Goal: Task Accomplishment & Management: Use online tool/utility

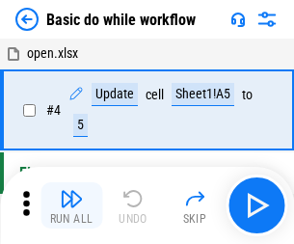
click at [71, 205] on img "button" at bounding box center [71, 198] width 23 height 23
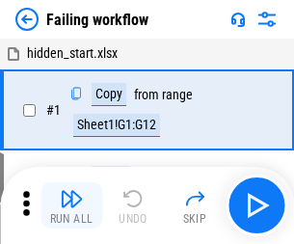
click at [71, 205] on img "button" at bounding box center [71, 198] width 23 height 23
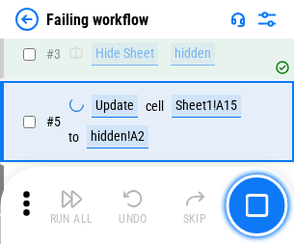
scroll to position [408, 0]
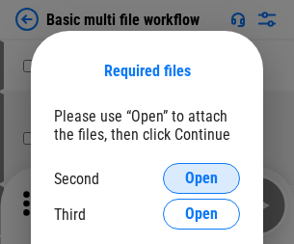
click at [201, 178] on span "Open" at bounding box center [201, 177] width 33 height 15
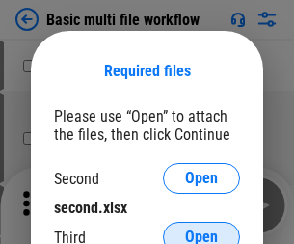
click at [201, 229] on span "Open" at bounding box center [201, 236] width 33 height 15
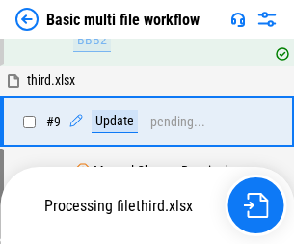
scroll to position [670, 0]
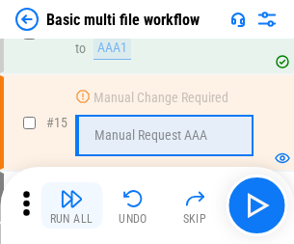
click at [71, 205] on img "button" at bounding box center [71, 198] width 23 height 23
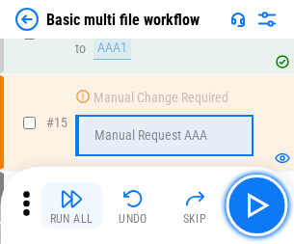
scroll to position [1281, 0]
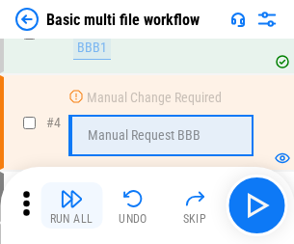
click at [71, 205] on img "button" at bounding box center [71, 198] width 23 height 23
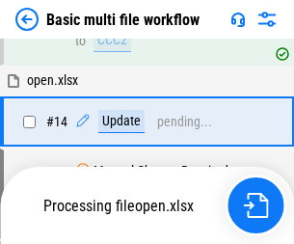
scroll to position [1145, 0]
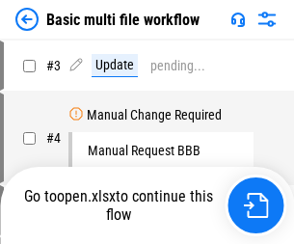
scroll to position [78, 0]
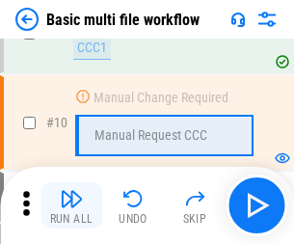
click at [71, 205] on img "button" at bounding box center [71, 198] width 23 height 23
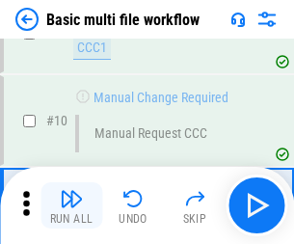
click at [71, 205] on img "button" at bounding box center [71, 198] width 23 height 23
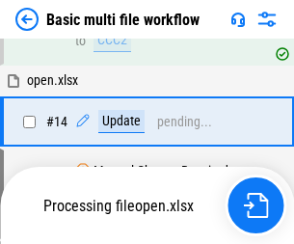
scroll to position [1007, 0]
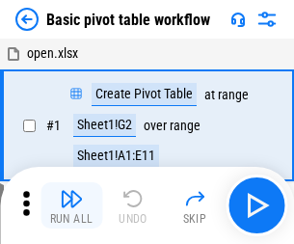
click at [71, 205] on img "button" at bounding box center [71, 198] width 23 height 23
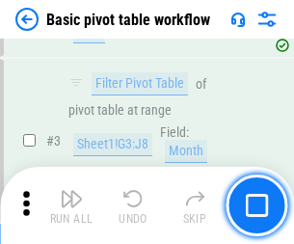
scroll to position [461, 0]
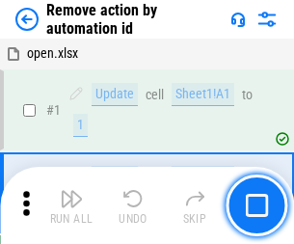
scroll to position [71, 0]
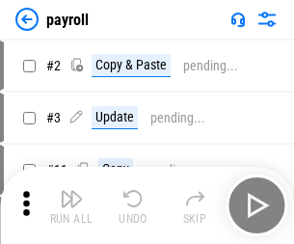
click at [71, 205] on img "button" at bounding box center [71, 198] width 23 height 23
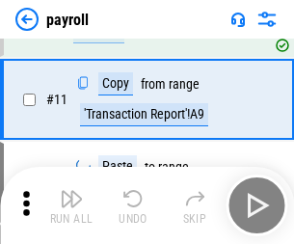
scroll to position [140, 0]
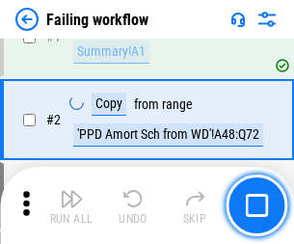
scroll to position [311, 0]
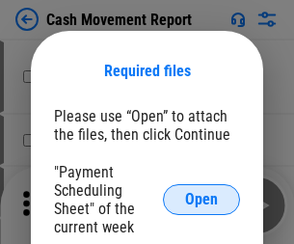
click at [201, 199] on span "Open" at bounding box center [201, 199] width 33 height 15
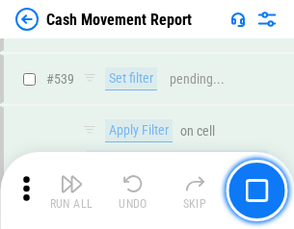
scroll to position [8543, 0]
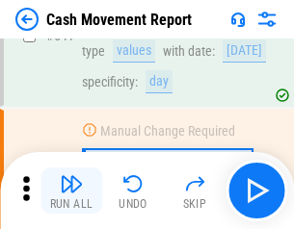
click at [71, 191] on img "button" at bounding box center [71, 183] width 23 height 23
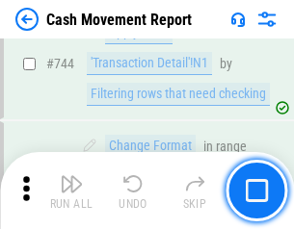
scroll to position [10251, 0]
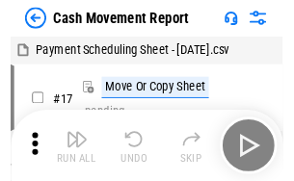
scroll to position [35, 0]
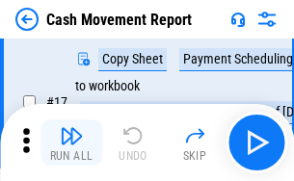
click at [71, 142] on img "button" at bounding box center [71, 135] width 23 height 23
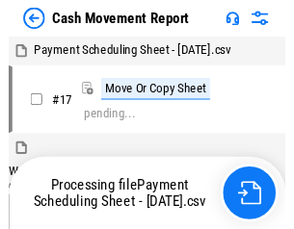
scroll to position [11, 0]
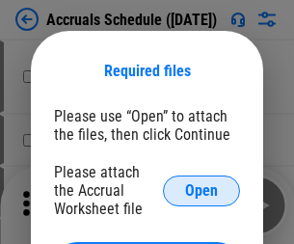
click at [201, 190] on span "Open" at bounding box center [201, 190] width 33 height 15
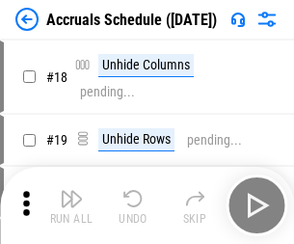
scroll to position [185, 0]
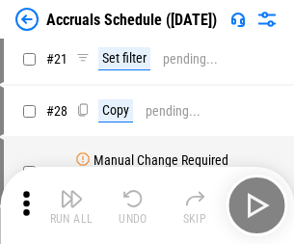
click at [71, 205] on img "button" at bounding box center [71, 198] width 23 height 23
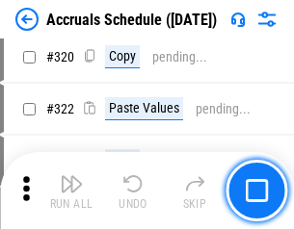
scroll to position [3580, 0]
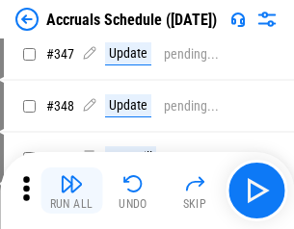
click at [71, 191] on img "button" at bounding box center [71, 183] width 23 height 23
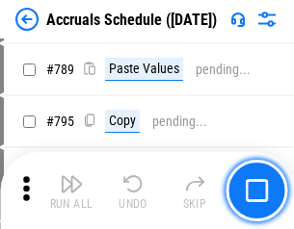
scroll to position [8086, 0]
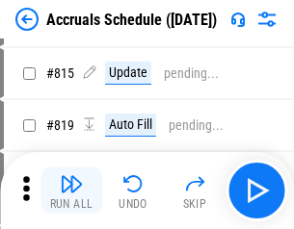
click at [71, 191] on img "button" at bounding box center [71, 183] width 23 height 23
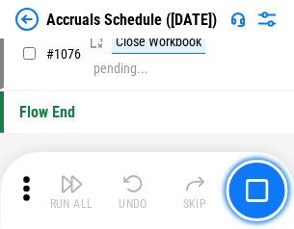
scroll to position [11529, 0]
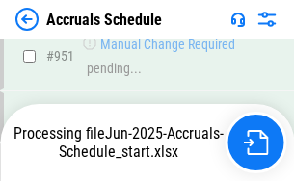
scroll to position [10379, 0]
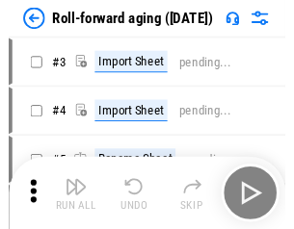
scroll to position [3, 0]
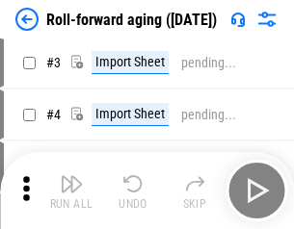
click at [71, 191] on img "button" at bounding box center [71, 183] width 23 height 23
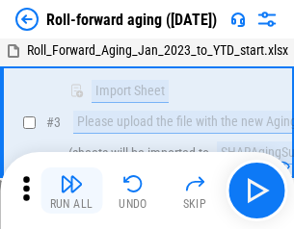
click at [71, 191] on img "button" at bounding box center [71, 183] width 23 height 23
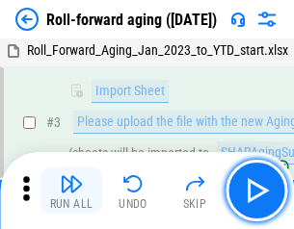
scroll to position [124, 0]
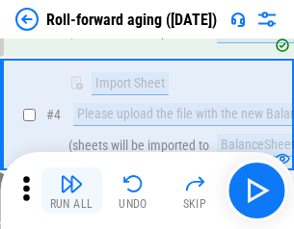
click at [71, 191] on img "button" at bounding box center [71, 183] width 23 height 23
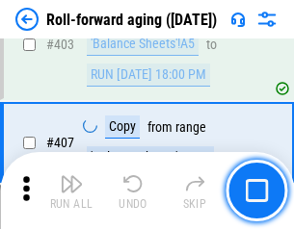
scroll to position [6675, 0]
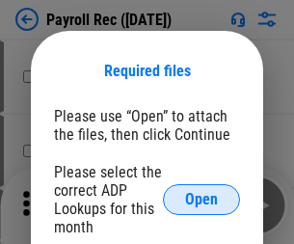
click at [201, 199] on span "Open" at bounding box center [201, 199] width 33 height 15
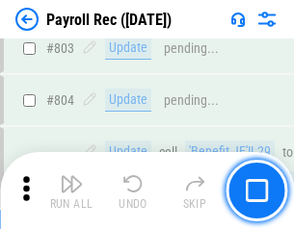
scroll to position [12229, 0]
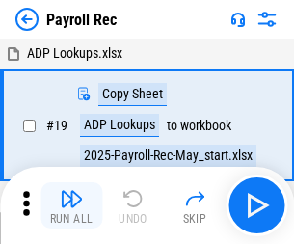
click at [71, 205] on img "button" at bounding box center [71, 198] width 23 height 23
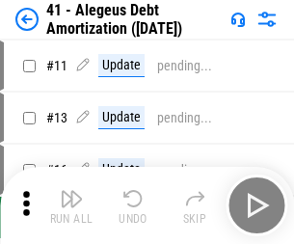
click at [71, 205] on img "button" at bounding box center [71, 198] width 23 height 23
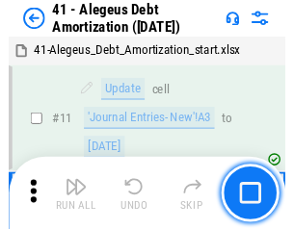
scroll to position [238, 0]
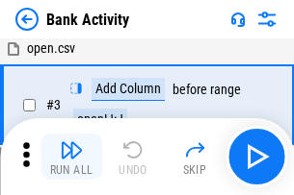
click at [71, 157] on img "button" at bounding box center [71, 150] width 23 height 23
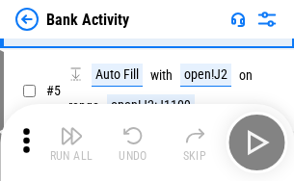
scroll to position [102, 0]
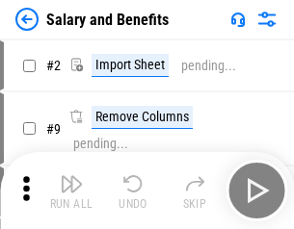
click at [71, 191] on img "button" at bounding box center [71, 183] width 23 height 23
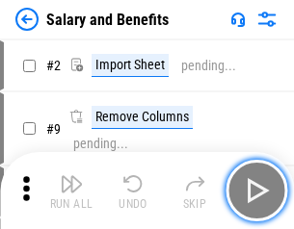
scroll to position [26, 0]
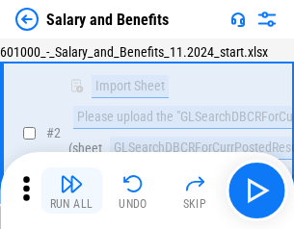
click at [71, 191] on img "button" at bounding box center [71, 183] width 23 height 23
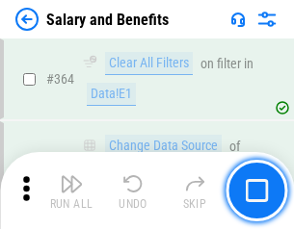
scroll to position [9065, 0]
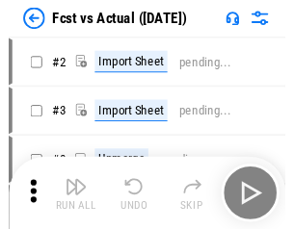
scroll to position [25, 0]
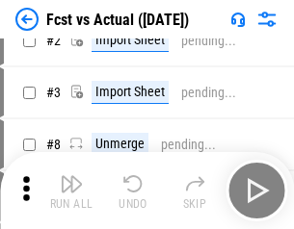
click at [71, 191] on img "button" at bounding box center [71, 183] width 23 height 23
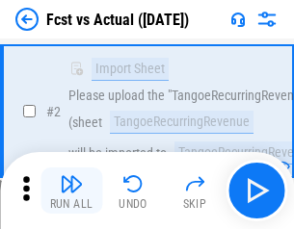
click at [71, 191] on img "button" at bounding box center [71, 183] width 23 height 23
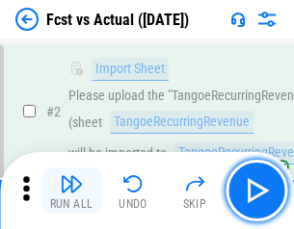
scroll to position [180, 0]
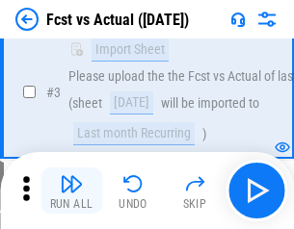
click at [71, 191] on img "button" at bounding box center [71, 183] width 23 height 23
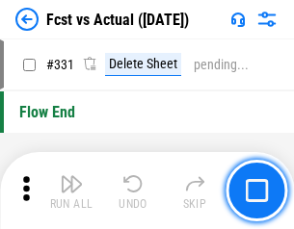
scroll to position [9214, 0]
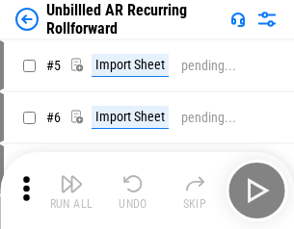
click at [71, 191] on img "button" at bounding box center [71, 183] width 23 height 23
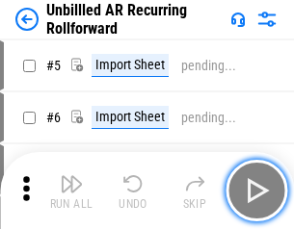
scroll to position [41, 0]
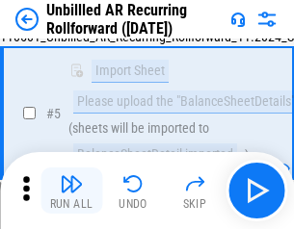
click at [71, 191] on img "button" at bounding box center [71, 183] width 23 height 23
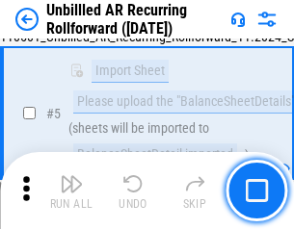
scroll to position [181, 0]
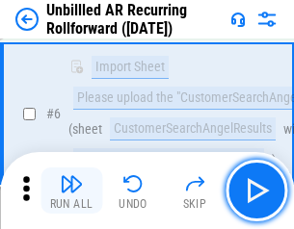
click at [71, 191] on img "button" at bounding box center [71, 183] width 23 height 23
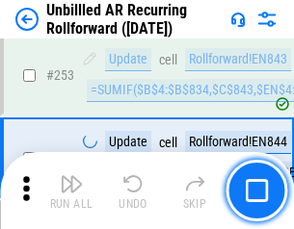
scroll to position [6538, 0]
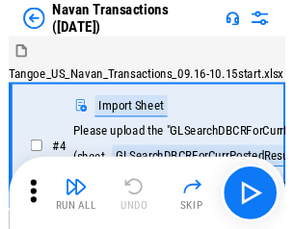
scroll to position [31, 0]
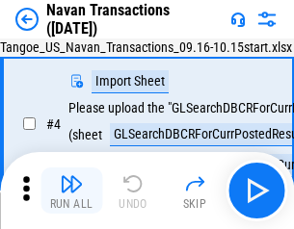
click at [71, 191] on img "button" at bounding box center [71, 183] width 23 height 23
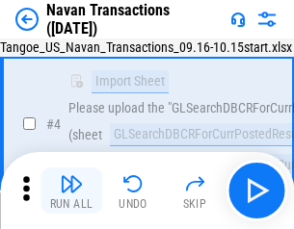
click at [71, 191] on img "button" at bounding box center [71, 183] width 23 height 23
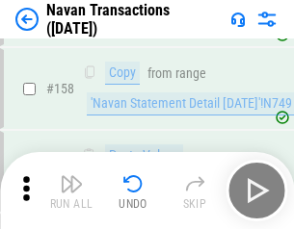
scroll to position [6241, 0]
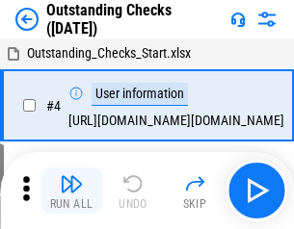
click at [71, 191] on img "button" at bounding box center [71, 183] width 23 height 23
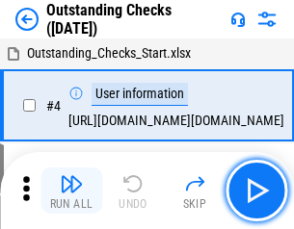
scroll to position [81, 0]
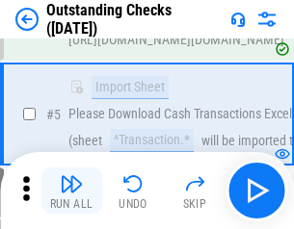
click at [71, 191] on img "button" at bounding box center [71, 183] width 23 height 23
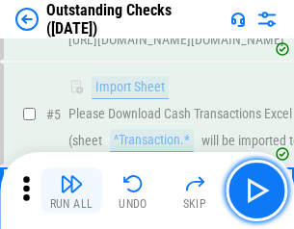
scroll to position [201, 0]
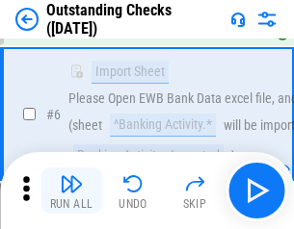
click at [71, 191] on img "button" at bounding box center [71, 183] width 23 height 23
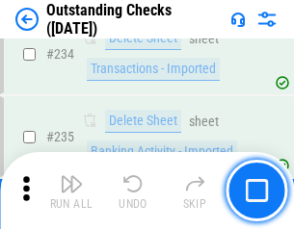
scroll to position [5845, 0]
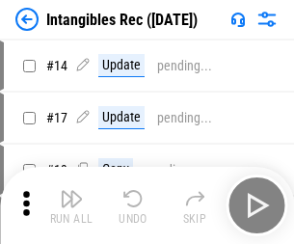
click at [71, 205] on img "button" at bounding box center [71, 198] width 23 height 23
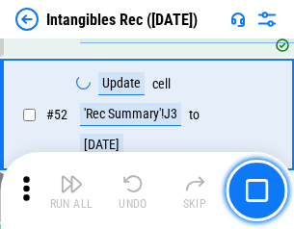
scroll to position [750, 0]
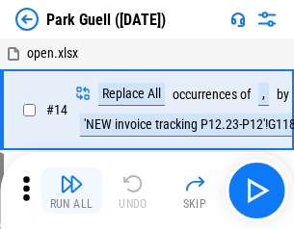
click at [71, 191] on img "button" at bounding box center [71, 183] width 23 height 23
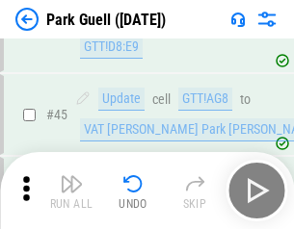
scroll to position [2407, 0]
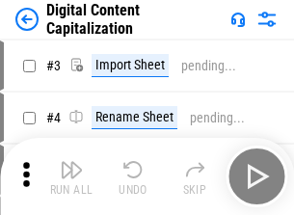
click at [71, 162] on img "button" at bounding box center [71, 169] width 23 height 23
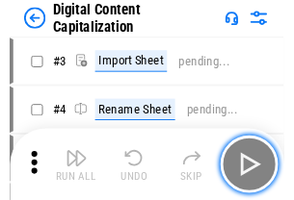
scroll to position [56, 0]
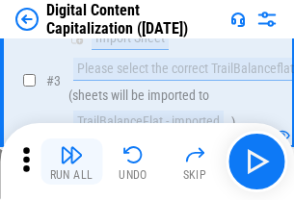
click at [71, 162] on img "button" at bounding box center [71, 154] width 23 height 23
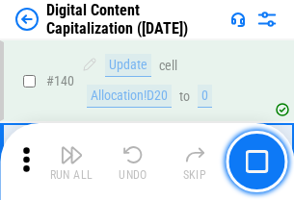
scroll to position [2041, 0]
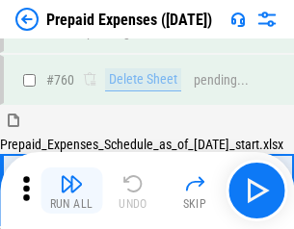
click at [71, 191] on img "button" at bounding box center [71, 183] width 23 height 23
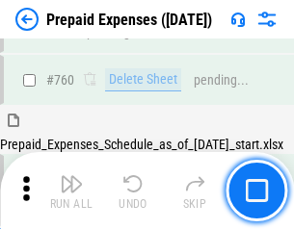
scroll to position [5335, 0]
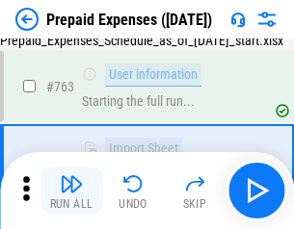
click at [71, 191] on img "button" at bounding box center [71, 183] width 23 height 23
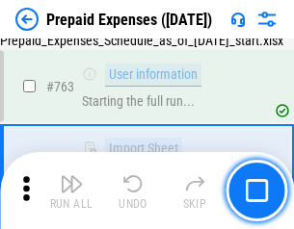
scroll to position [5449, 0]
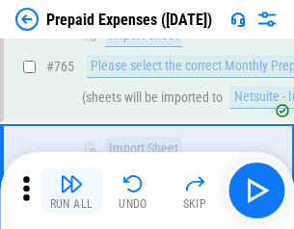
click at [71, 191] on img "button" at bounding box center [71, 183] width 23 height 23
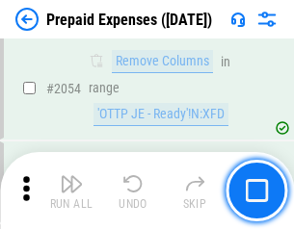
scroll to position [20121, 0]
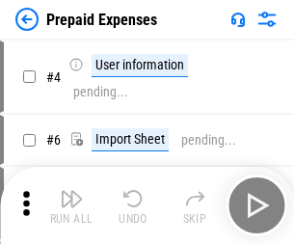
click at [71, 205] on img "button" at bounding box center [71, 198] width 23 height 23
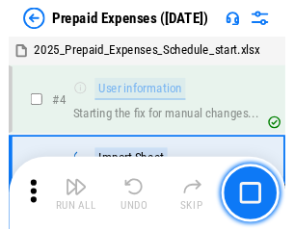
scroll to position [85, 0]
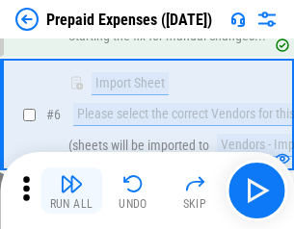
click at [71, 191] on img "button" at bounding box center [71, 183] width 23 height 23
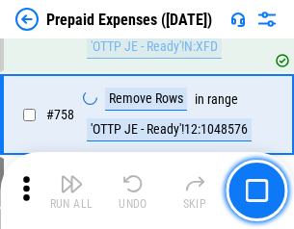
scroll to position [6859, 0]
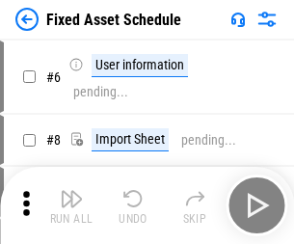
click at [71, 205] on img "button" at bounding box center [71, 198] width 23 height 23
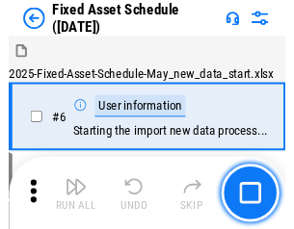
scroll to position [104, 0]
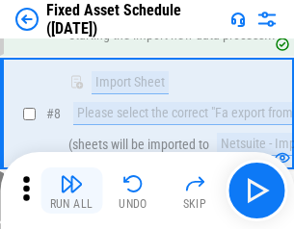
click at [71, 191] on img "button" at bounding box center [71, 183] width 23 height 23
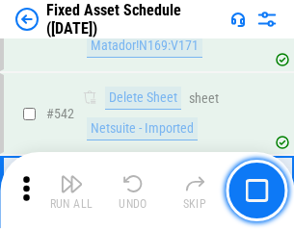
scroll to position [6863, 0]
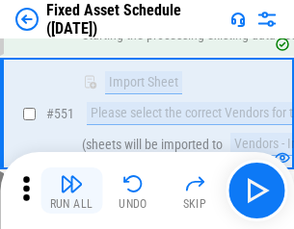
click at [71, 191] on img "button" at bounding box center [71, 183] width 23 height 23
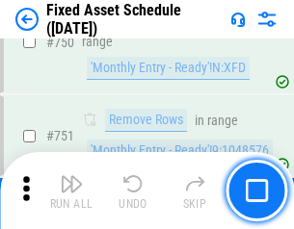
scroll to position [9384, 0]
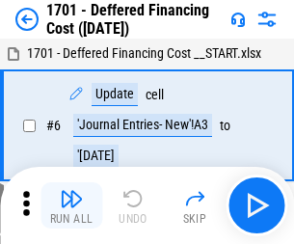
click at [71, 205] on img "button" at bounding box center [71, 198] width 23 height 23
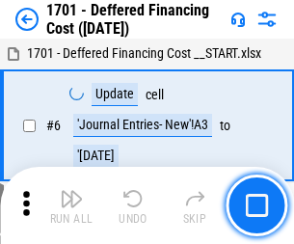
scroll to position [231, 0]
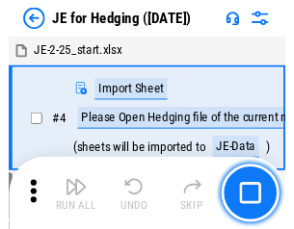
scroll to position [3, 0]
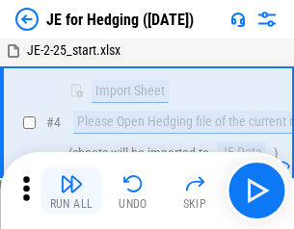
click at [71, 191] on img "button" at bounding box center [71, 183] width 23 height 23
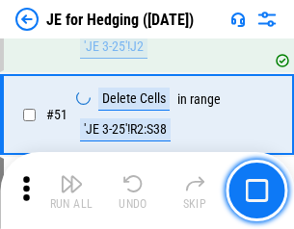
scroll to position [1246, 0]
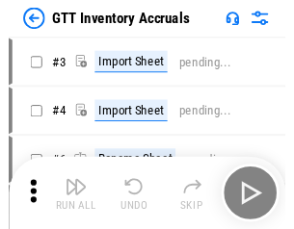
scroll to position [3, 0]
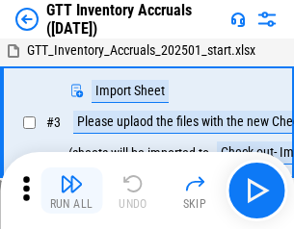
click at [71, 191] on img "button" at bounding box center [71, 183] width 23 height 23
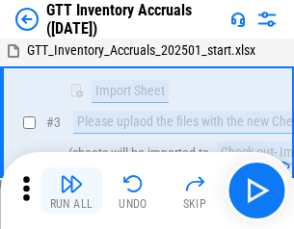
click at [71, 191] on img "button" at bounding box center [71, 183] width 23 height 23
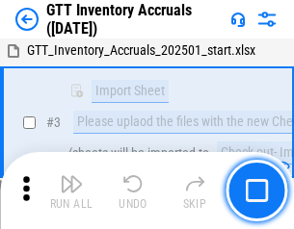
scroll to position [124, 0]
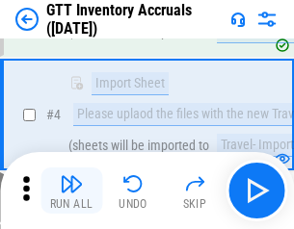
click at [71, 191] on img "button" at bounding box center [71, 183] width 23 height 23
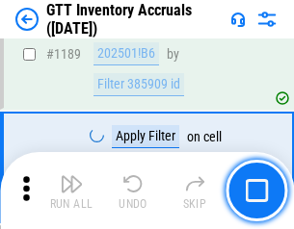
scroll to position [15718, 0]
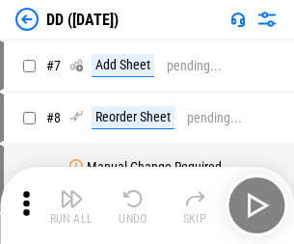
click at [71, 205] on img "button" at bounding box center [71, 198] width 23 height 23
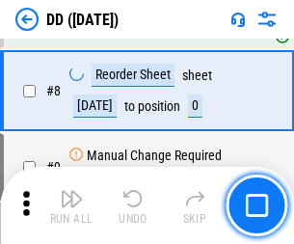
scroll to position [186, 0]
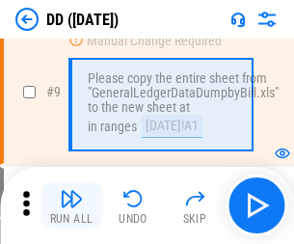
click at [71, 205] on img "button" at bounding box center [71, 198] width 23 height 23
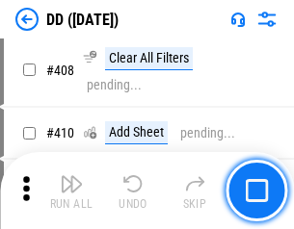
scroll to position [8612, 0]
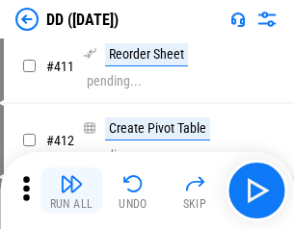
click at [71, 191] on img "button" at bounding box center [71, 183] width 23 height 23
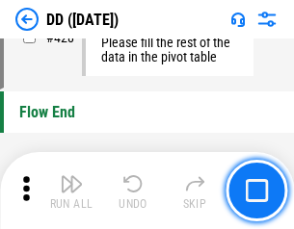
scroll to position [9213, 0]
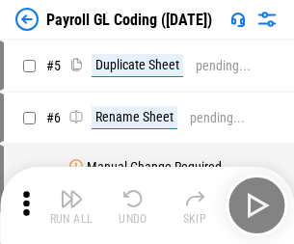
click at [71, 205] on img "button" at bounding box center [71, 198] width 23 height 23
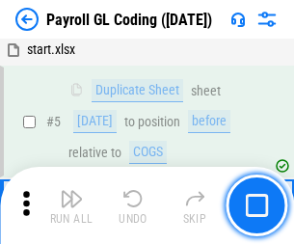
scroll to position [231, 0]
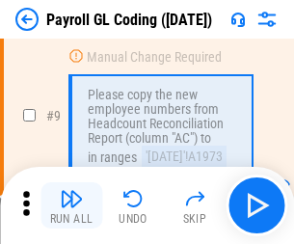
click at [71, 205] on img "button" at bounding box center [71, 198] width 23 height 23
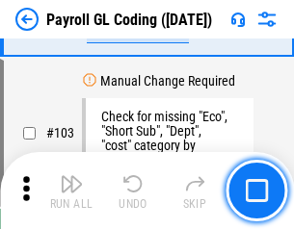
scroll to position [4516, 0]
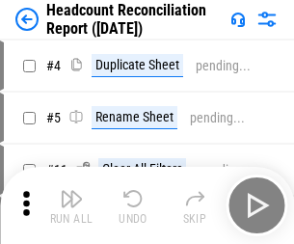
click at [71, 205] on img "button" at bounding box center [71, 198] width 23 height 23
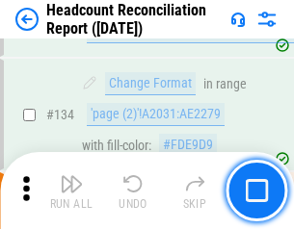
scroll to position [2314, 0]
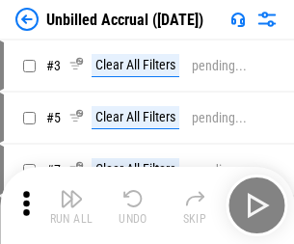
click at [71, 205] on img "button" at bounding box center [71, 198] width 23 height 23
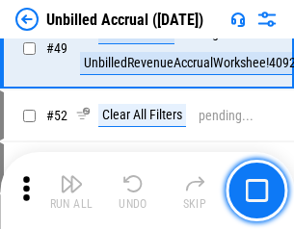
scroll to position [1746, 0]
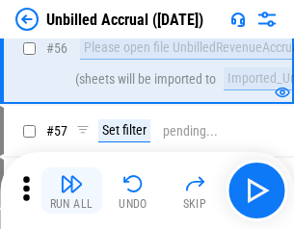
click at [71, 191] on img "button" at bounding box center [71, 183] width 23 height 23
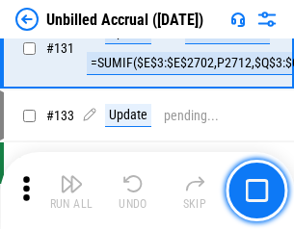
scroll to position [5734, 0]
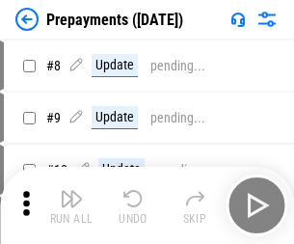
click at [71, 205] on img "button" at bounding box center [71, 198] width 23 height 23
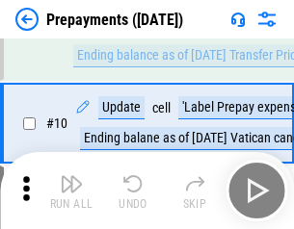
scroll to position [120, 0]
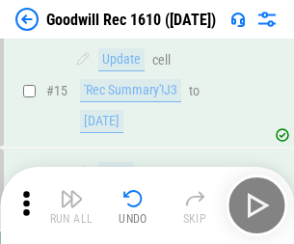
scroll to position [329, 0]
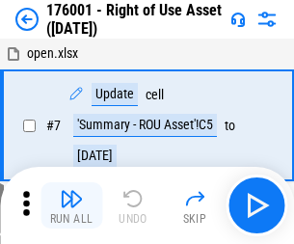
click at [71, 205] on img "button" at bounding box center [71, 198] width 23 height 23
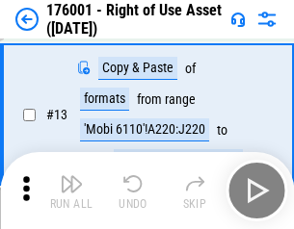
scroll to position [124, 0]
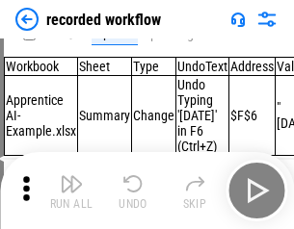
click at [71, 191] on img "button" at bounding box center [71, 183] width 23 height 23
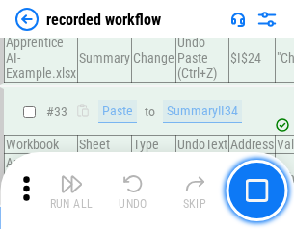
scroll to position [6017, 0]
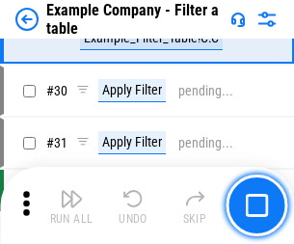
scroll to position [1761, 0]
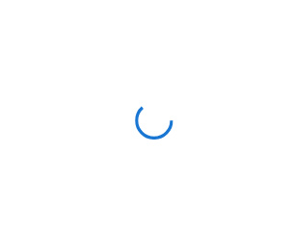
scroll to position [30, 0]
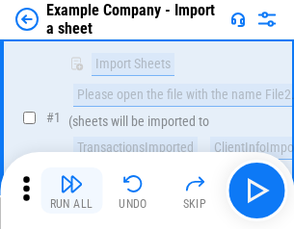
click at [71, 191] on img "button" at bounding box center [71, 183] width 23 height 23
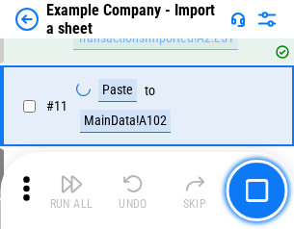
scroll to position [425, 0]
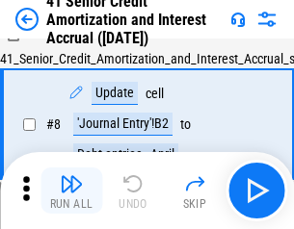
click at [71, 191] on img "button" at bounding box center [71, 183] width 23 height 23
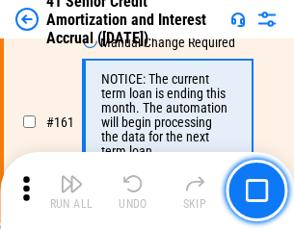
click at [71, 191] on img "button" at bounding box center [71, 183] width 23 height 23
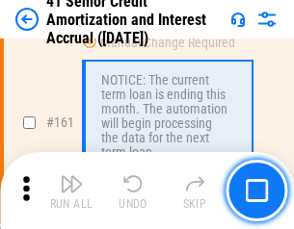
scroll to position [2059, 0]
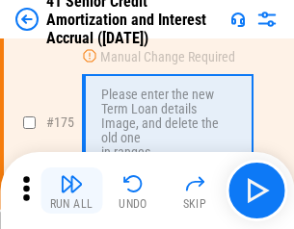
click at [71, 191] on img "button" at bounding box center [71, 183] width 23 height 23
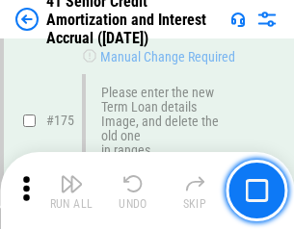
scroll to position [2254, 0]
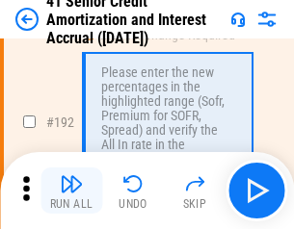
click at [71, 191] on img "button" at bounding box center [71, 183] width 23 height 23
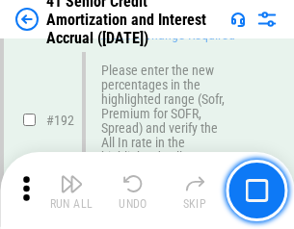
scroll to position [2456, 0]
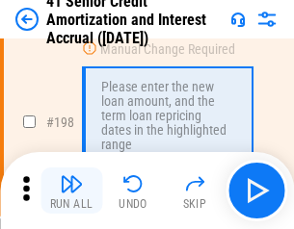
click at [71, 191] on img "button" at bounding box center [71, 183] width 23 height 23
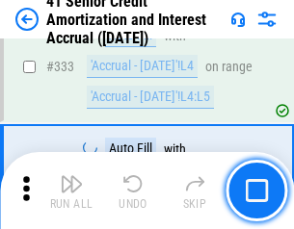
scroll to position [4917, 0]
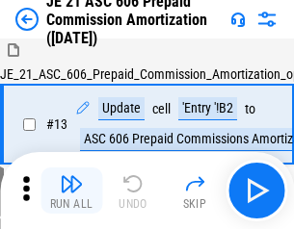
click at [71, 191] on img "button" at bounding box center [71, 183] width 23 height 23
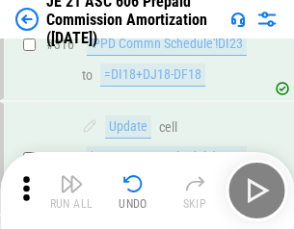
scroll to position [3594, 0]
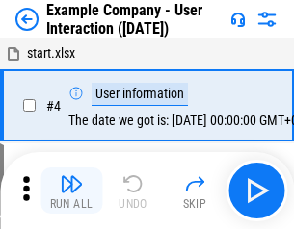
click at [71, 191] on img "button" at bounding box center [71, 183] width 23 height 23
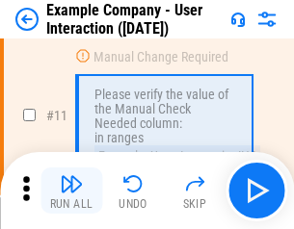
click at [71, 191] on img "button" at bounding box center [71, 183] width 23 height 23
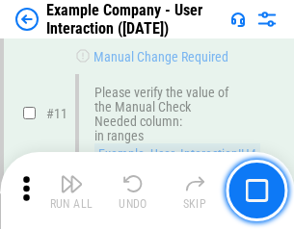
scroll to position [417, 0]
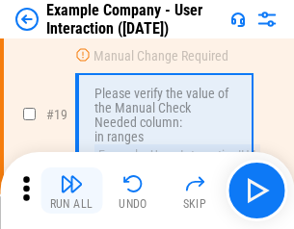
click at [71, 191] on img "button" at bounding box center [71, 183] width 23 height 23
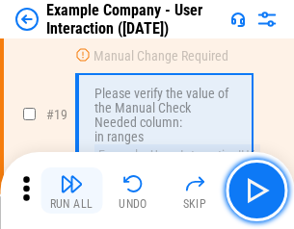
click at [71, 191] on img "button" at bounding box center [71, 183] width 23 height 23
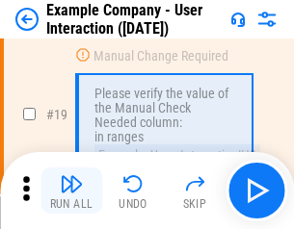
click at [71, 191] on img "button" at bounding box center [71, 183] width 23 height 23
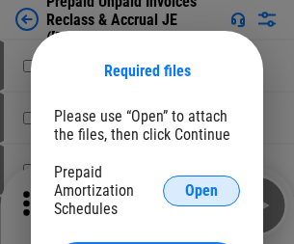
click at [201, 190] on span "Open" at bounding box center [201, 190] width 33 height 15
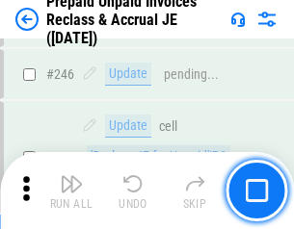
scroll to position [2599, 0]
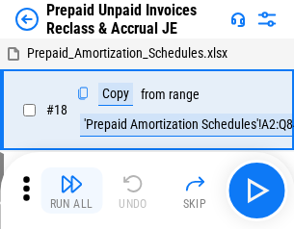
click at [71, 191] on img "button" at bounding box center [71, 183] width 23 height 23
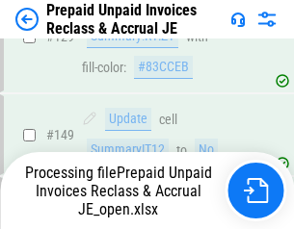
scroll to position [2599, 0]
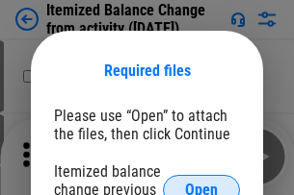
click at [201, 183] on span "Open" at bounding box center [201, 190] width 33 height 15
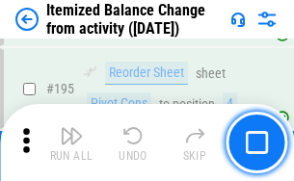
scroll to position [3705, 0]
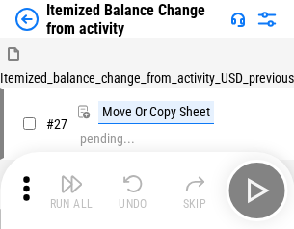
scroll to position [30, 0]
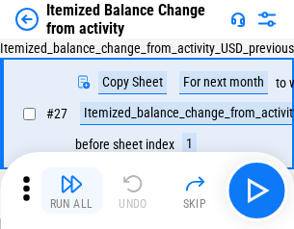
click at [71, 191] on img "button" at bounding box center [71, 183] width 23 height 23
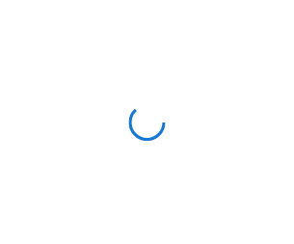
scroll to position [9, 0]
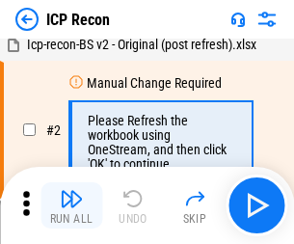
click at [71, 205] on img "button" at bounding box center [71, 198] width 23 height 23
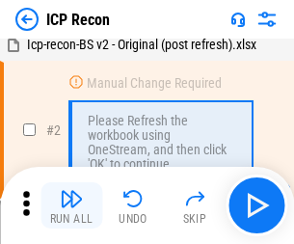
click at [71, 205] on img "button" at bounding box center [71, 198] width 23 height 23
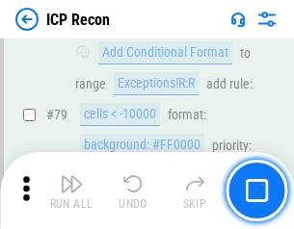
scroll to position [1886, 0]
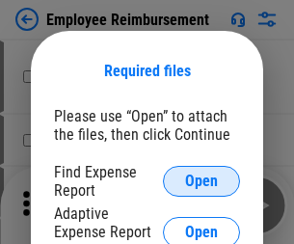
click at [201, 181] on span "Open" at bounding box center [201, 180] width 33 height 15
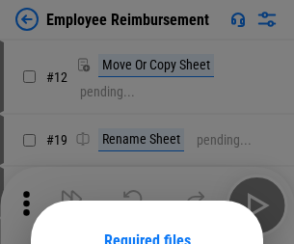
scroll to position [169, 0]
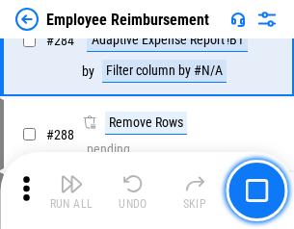
scroll to position [5232, 0]
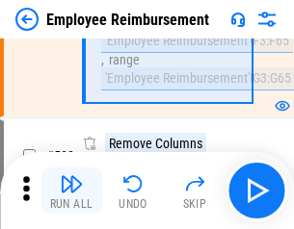
click at [71, 191] on img "button" at bounding box center [71, 183] width 23 height 23
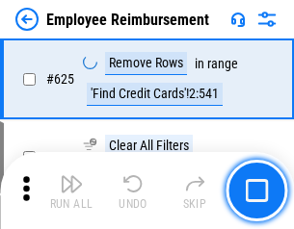
scroll to position [11525, 0]
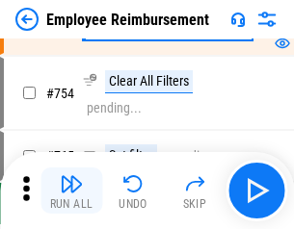
click at [71, 191] on img "button" at bounding box center [71, 183] width 23 height 23
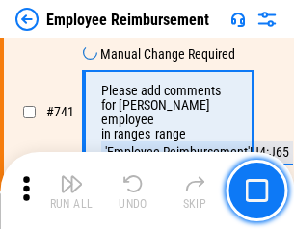
scroll to position [13505, 0]
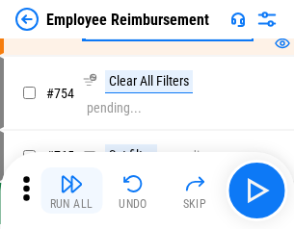
click at [71, 191] on img "button" at bounding box center [71, 183] width 23 height 23
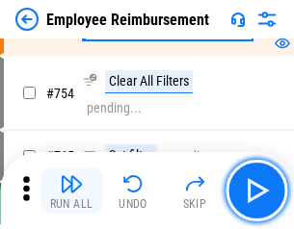
click at [71, 191] on img "button" at bounding box center [71, 183] width 23 height 23
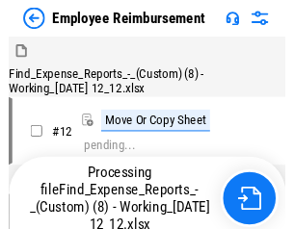
scroll to position [65, 0]
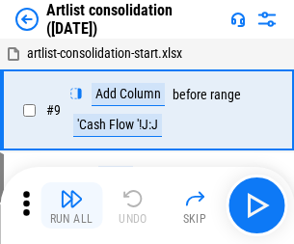
click at [71, 205] on img "button" at bounding box center [71, 198] width 23 height 23
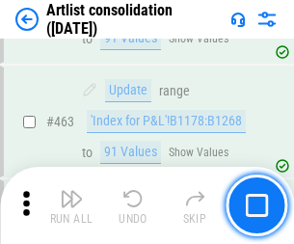
scroll to position [8429, 0]
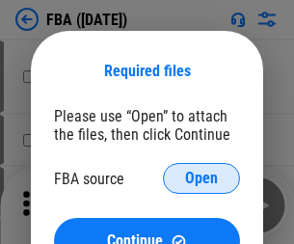
click at [201, 178] on span "Open" at bounding box center [201, 177] width 33 height 15
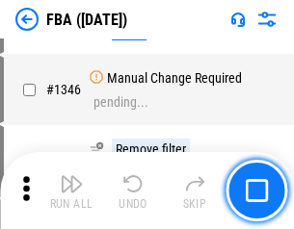
scroll to position [20363, 0]
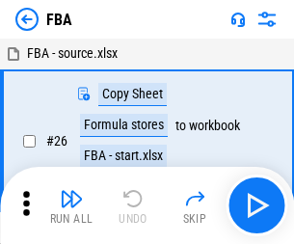
scroll to position [19, 0]
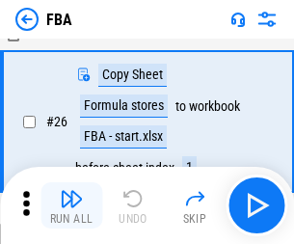
click at [71, 205] on img "button" at bounding box center [71, 198] width 23 height 23
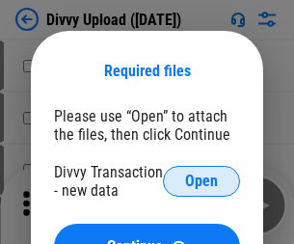
click at [201, 181] on span "Open" at bounding box center [201, 180] width 33 height 15
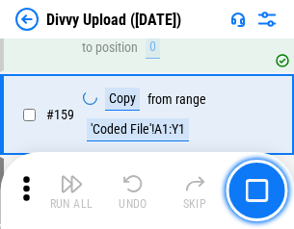
scroll to position [1993, 0]
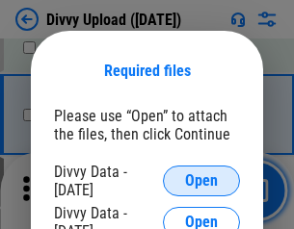
click at [201, 181] on span "Open" at bounding box center [201, 180] width 33 height 15
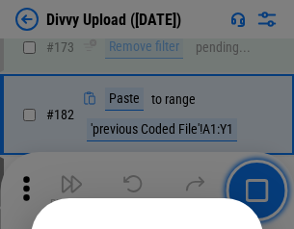
scroll to position [2161, 0]
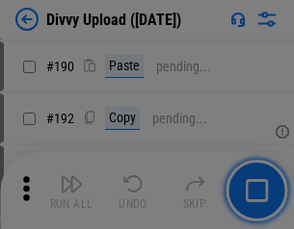
scroll to position [2429, 0]
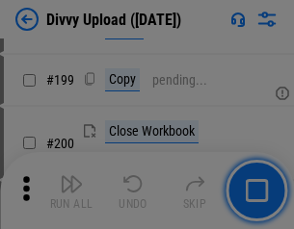
scroll to position [2799, 0]
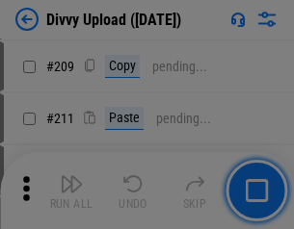
scroll to position [3270, 0]
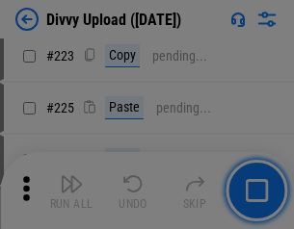
scroll to position [3841, 0]
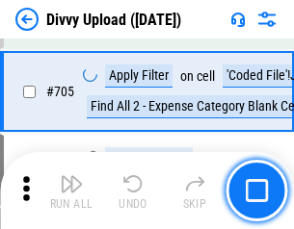
scroll to position [13168, 0]
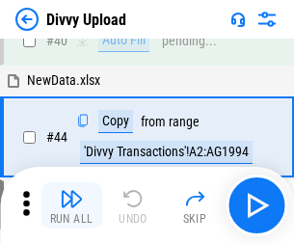
click at [71, 205] on img "button" at bounding box center [71, 198] width 23 height 23
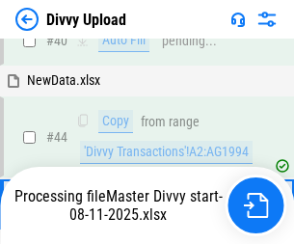
scroll to position [212, 0]
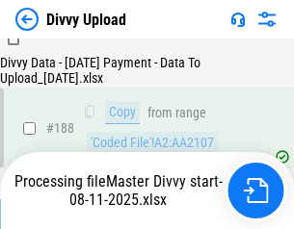
scroll to position [2266, 0]
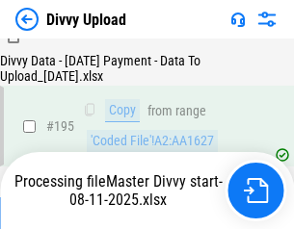
scroll to position [2690, 0]
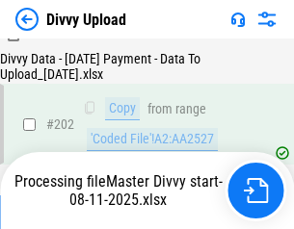
scroll to position [3115, 0]
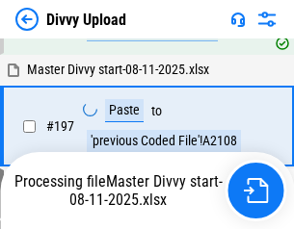
scroll to position [3003, 0]
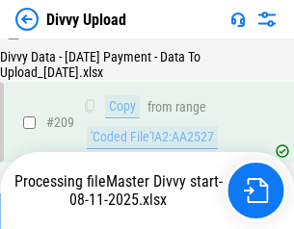
scroll to position [3539, 0]
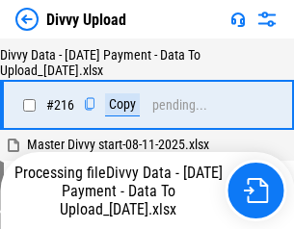
scroll to position [3979, 0]
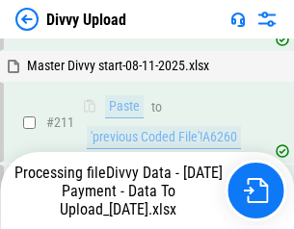
scroll to position [3852, 0]
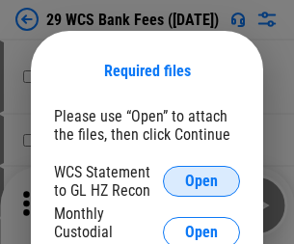
click at [201, 181] on span "Open" at bounding box center [201, 180] width 33 height 15
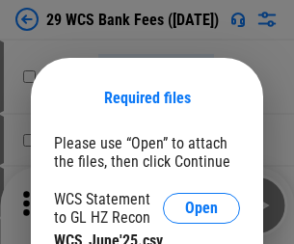
scroll to position [27, 0]
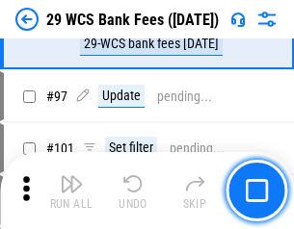
scroll to position [1876, 0]
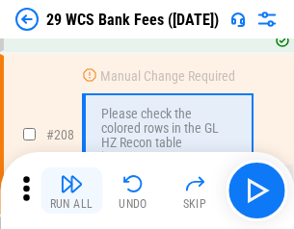
click at [71, 191] on img "button" at bounding box center [71, 183] width 23 height 23
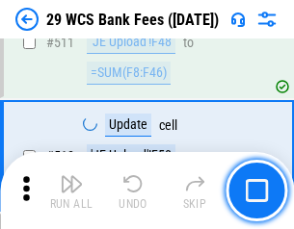
scroll to position [9685, 0]
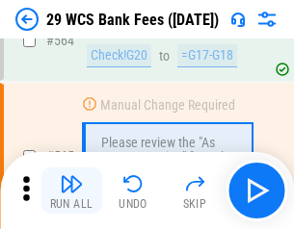
click at [71, 191] on img "button" at bounding box center [71, 183] width 23 height 23
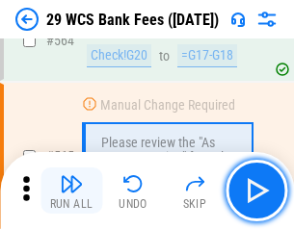
scroll to position [10410, 0]
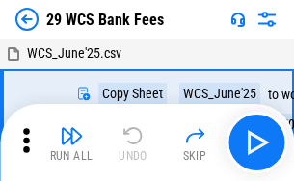
scroll to position [35, 0]
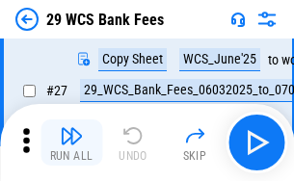
click at [71, 142] on img "button" at bounding box center [71, 135] width 23 height 23
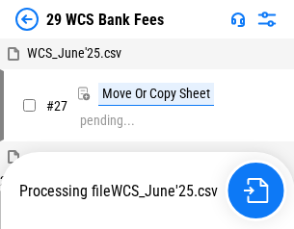
scroll to position [11, 0]
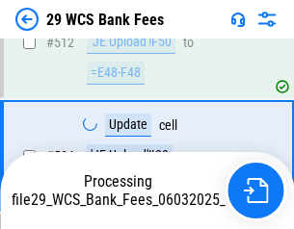
scroll to position [10063, 0]
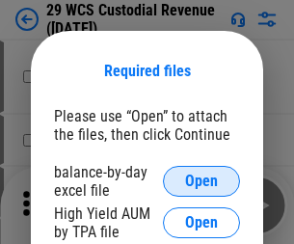
click at [201, 181] on span "Open" at bounding box center [201, 180] width 33 height 15
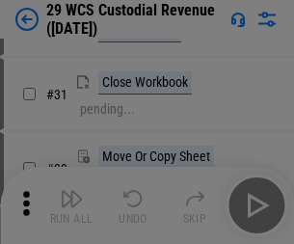
scroll to position [413, 0]
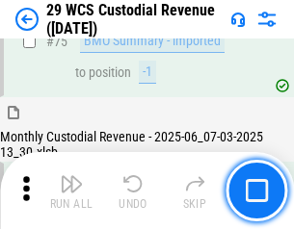
scroll to position [2011, 0]
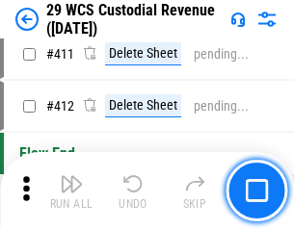
click at [71, 191] on img "button" at bounding box center [71, 183] width 23 height 23
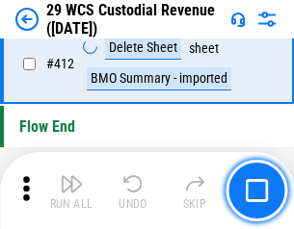
scroll to position [9193, 0]
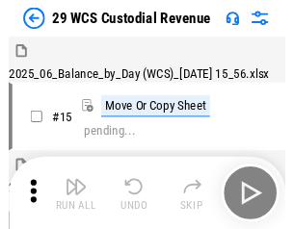
scroll to position [46, 0]
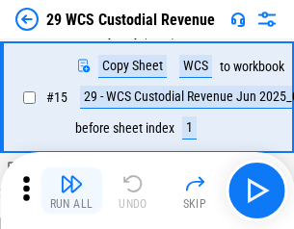
click at [71, 191] on img "button" at bounding box center [71, 183] width 23 height 23
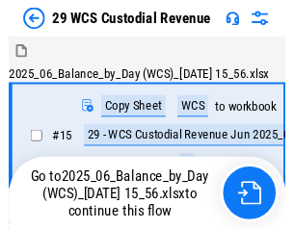
scroll to position [36, 0]
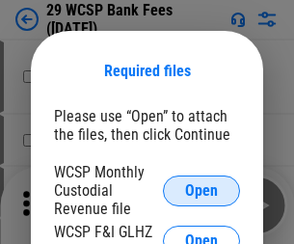
click at [201, 190] on span "Open" at bounding box center [201, 190] width 33 height 15
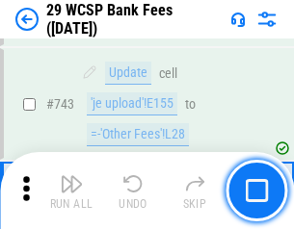
scroll to position [9700, 0]
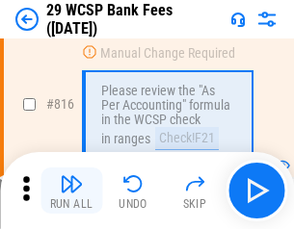
click at [71, 191] on img "button" at bounding box center [71, 183] width 23 height 23
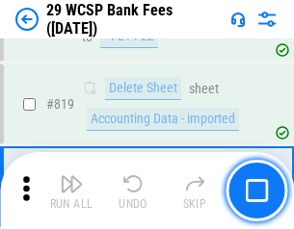
scroll to position [11760, 0]
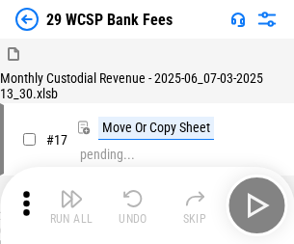
click at [71, 191] on img "button" at bounding box center [71, 198] width 23 height 23
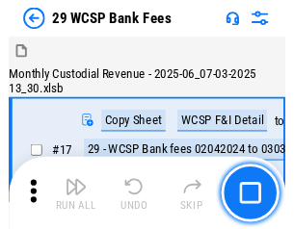
scroll to position [46, 0]
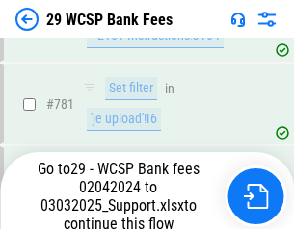
scroll to position [11378, 0]
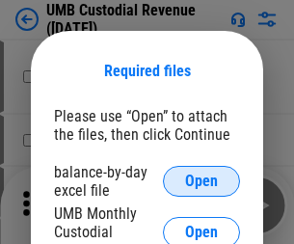
click at [201, 181] on span "Open" at bounding box center [201, 180] width 33 height 15
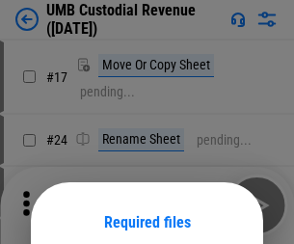
scroll to position [151, 0]
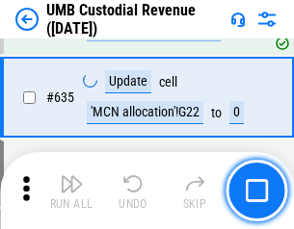
scroll to position [10073, 0]
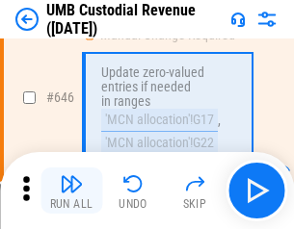
click at [71, 191] on img "button" at bounding box center [71, 183] width 23 height 23
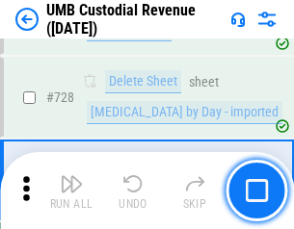
scroll to position [11874, 0]
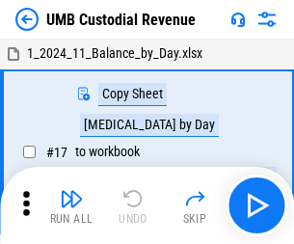
scroll to position [14, 0]
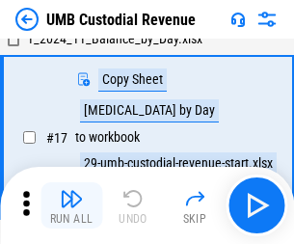
click at [71, 205] on img "button" at bounding box center [71, 198] width 23 height 23
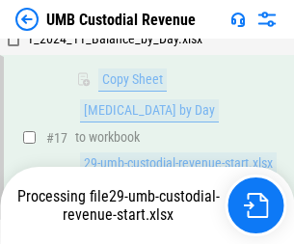
scroll to position [380, 0]
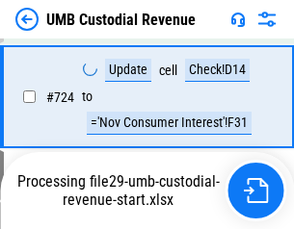
scroll to position [11747, 0]
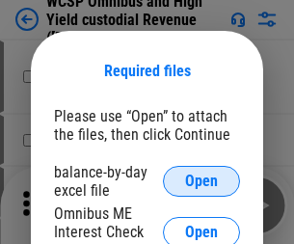
click at [201, 181] on span "Open" at bounding box center [201, 180] width 33 height 15
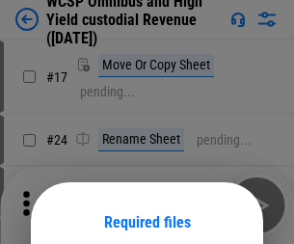
scroll to position [151, 0]
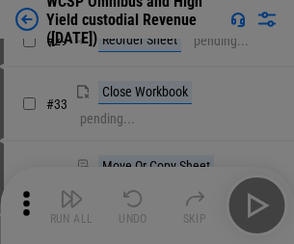
scroll to position [440, 0]
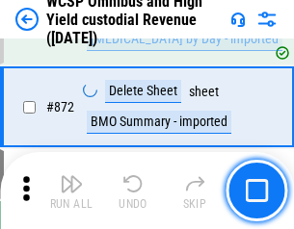
scroll to position [16291, 0]
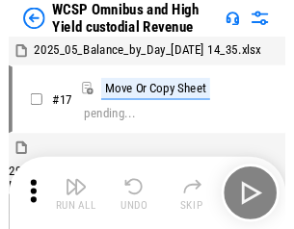
scroll to position [11, 0]
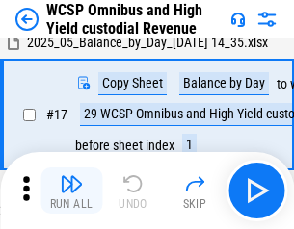
click at [71, 191] on img "button" at bounding box center [71, 183] width 23 height 23
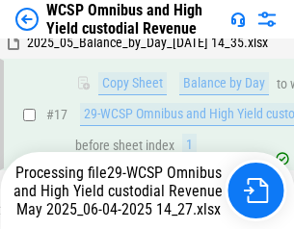
scroll to position [400, 0]
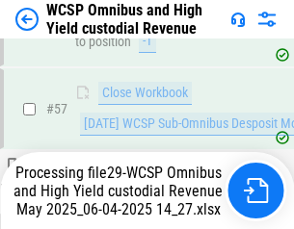
scroll to position [1975, 0]
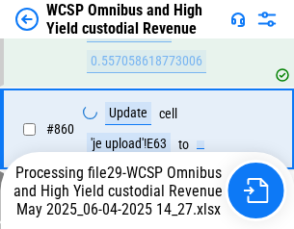
scroll to position [16247, 0]
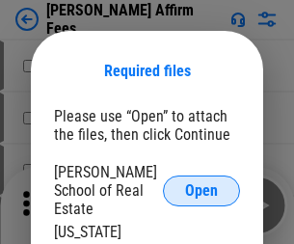
click at [201, 183] on span "Open" at bounding box center [201, 190] width 33 height 15
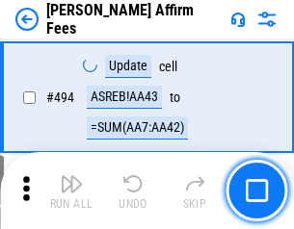
scroll to position [5234, 0]
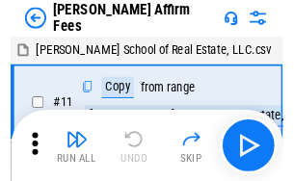
scroll to position [19, 0]
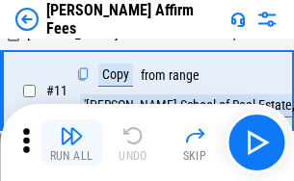
click at [71, 142] on img "button" at bounding box center [71, 135] width 23 height 23
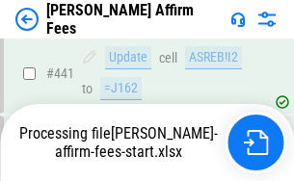
scroll to position [5048, 0]
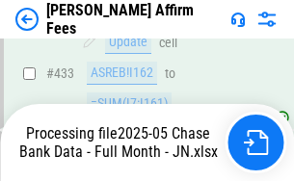
scroll to position [5077, 0]
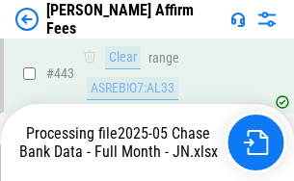
scroll to position [5048, 0]
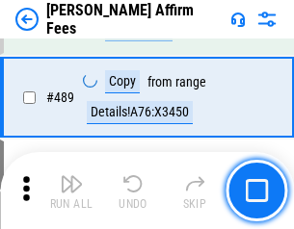
scroll to position [5024, 0]
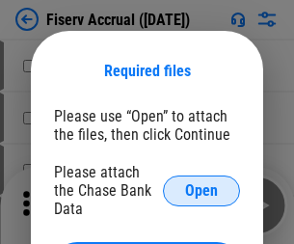
click at [201, 183] on span "Open" at bounding box center [201, 190] width 33 height 15
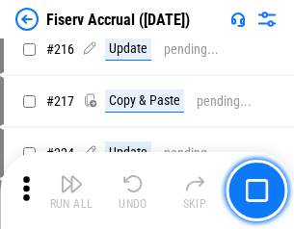
scroll to position [5208, 0]
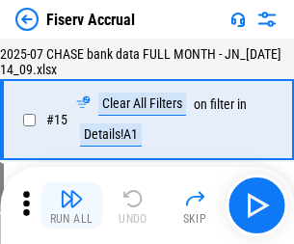
click at [71, 205] on img "button" at bounding box center [71, 198] width 23 height 23
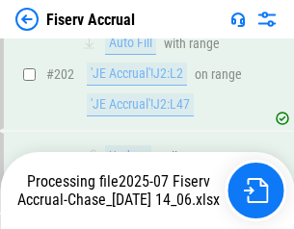
scroll to position [5841, 0]
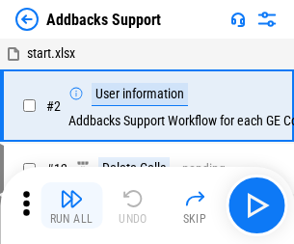
click at [71, 191] on img "button" at bounding box center [71, 198] width 23 height 23
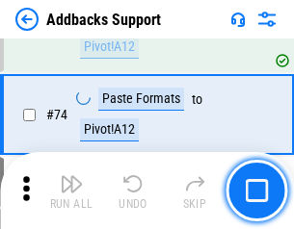
scroll to position [1401, 0]
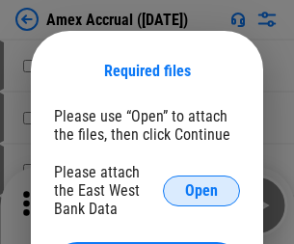
click at [201, 190] on span "Open" at bounding box center [201, 190] width 33 height 15
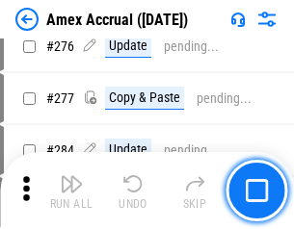
scroll to position [5011, 0]
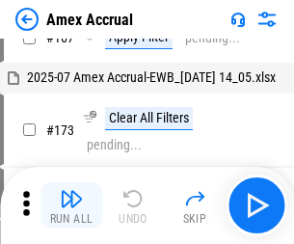
click at [71, 205] on img "button" at bounding box center [71, 198] width 23 height 23
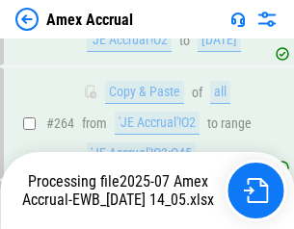
scroll to position [5498, 0]
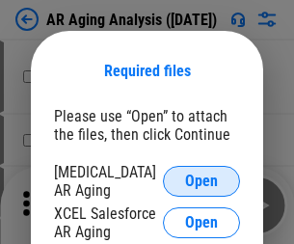
click at [201, 178] on span "Open" at bounding box center [201, 180] width 33 height 15
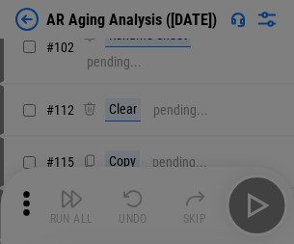
scroll to position [265, 0]
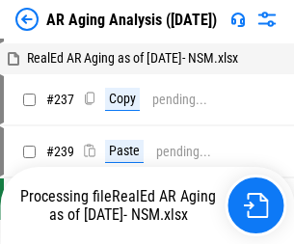
scroll to position [19, 0]
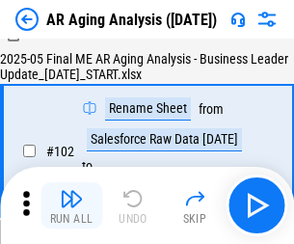
click at [71, 205] on img "button" at bounding box center [71, 198] width 23 height 23
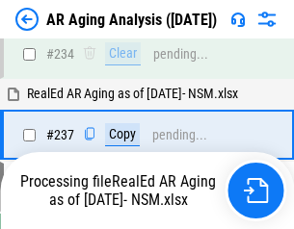
scroll to position [2984, 0]
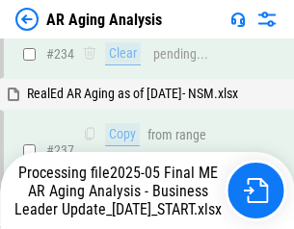
scroll to position [3041, 0]
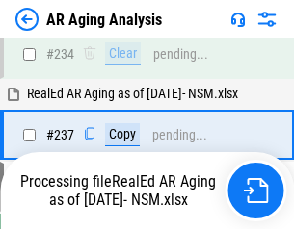
scroll to position [2962, 0]
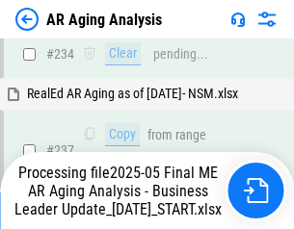
scroll to position [2962, 0]
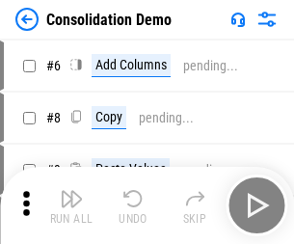
click at [71, 205] on img "button" at bounding box center [71, 198] width 23 height 23
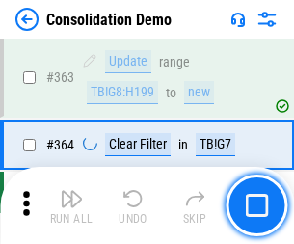
scroll to position [6452, 0]
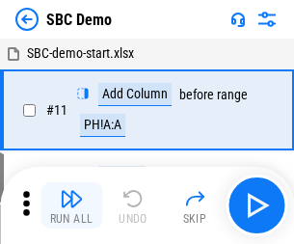
click at [71, 205] on img "button" at bounding box center [71, 198] width 23 height 23
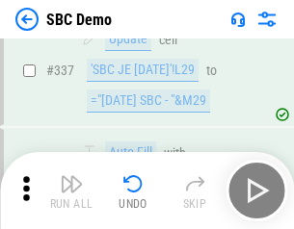
scroll to position [5064, 0]
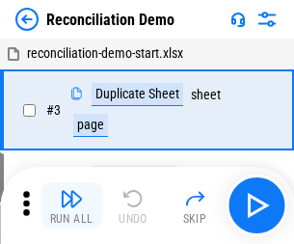
click at [71, 205] on img "button" at bounding box center [71, 198] width 23 height 23
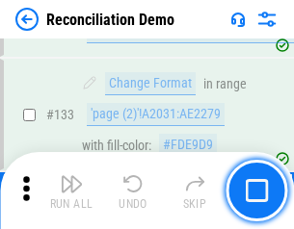
scroll to position [2286, 0]
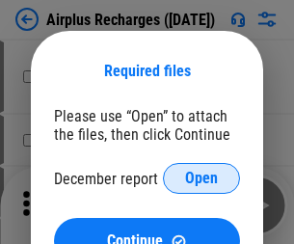
click at [201, 178] on span "Open" at bounding box center [201, 177] width 33 height 15
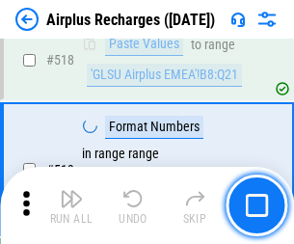
scroll to position [8283, 0]
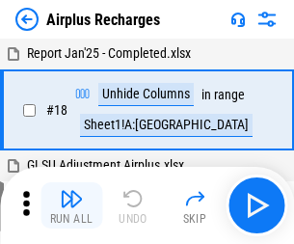
click at [71, 205] on img "button" at bounding box center [71, 198] width 23 height 23
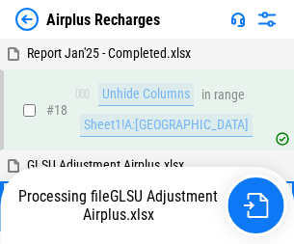
scroll to position [85, 0]
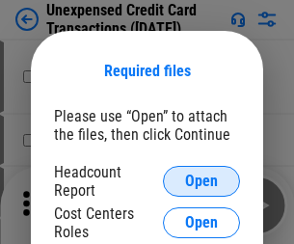
click at [201, 181] on span "Open" at bounding box center [201, 180] width 33 height 15
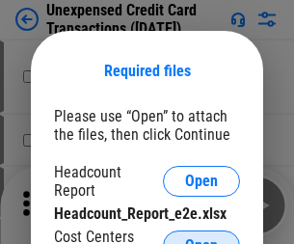
click at [201, 238] on span "Open" at bounding box center [201, 245] width 33 height 15
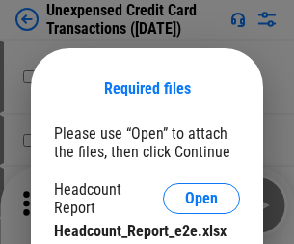
scroll to position [17, 0]
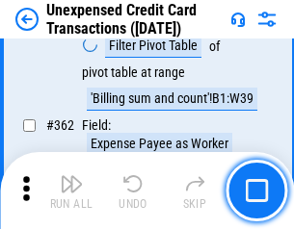
scroll to position [4950, 0]
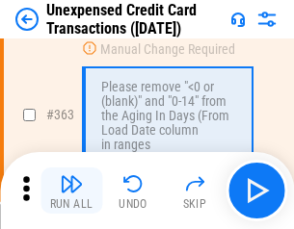
click at [71, 191] on img "button" at bounding box center [71, 183] width 23 height 23
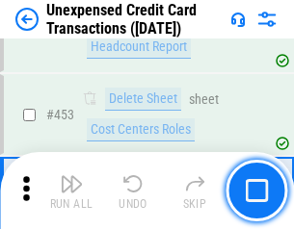
scroll to position [6565, 0]
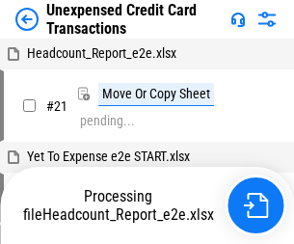
scroll to position [30, 0]
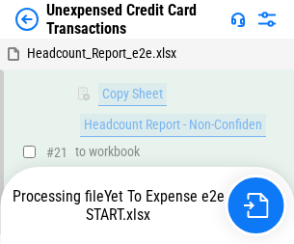
scroll to position [313, 0]
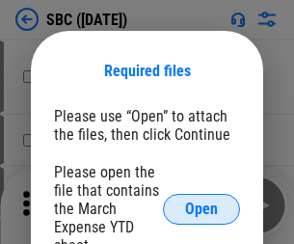
click at [201, 208] on span "Open" at bounding box center [201, 208] width 33 height 15
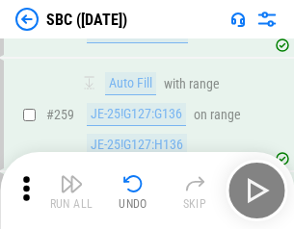
scroll to position [3761, 0]
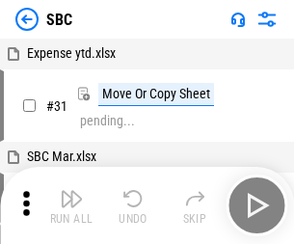
scroll to position [19, 0]
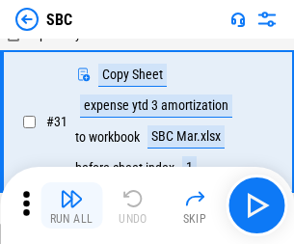
click at [71, 205] on img "button" at bounding box center [71, 198] width 23 height 23
